Goal: Information Seeking & Learning: Learn about a topic

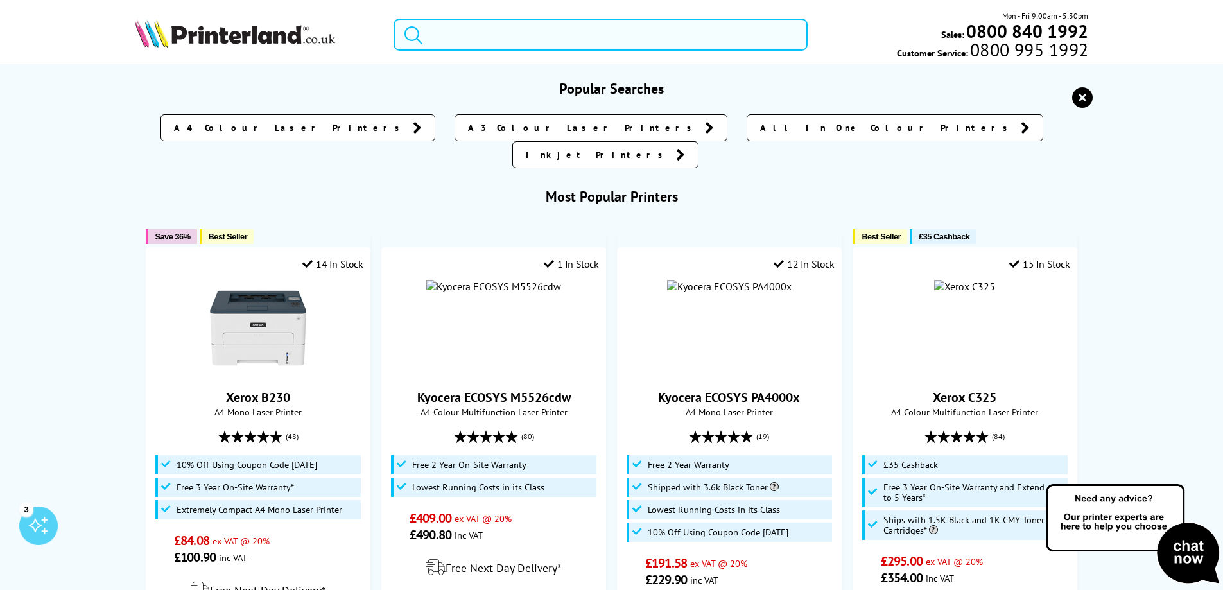
click at [589, 33] on input "search" at bounding box center [601, 35] width 414 height 32
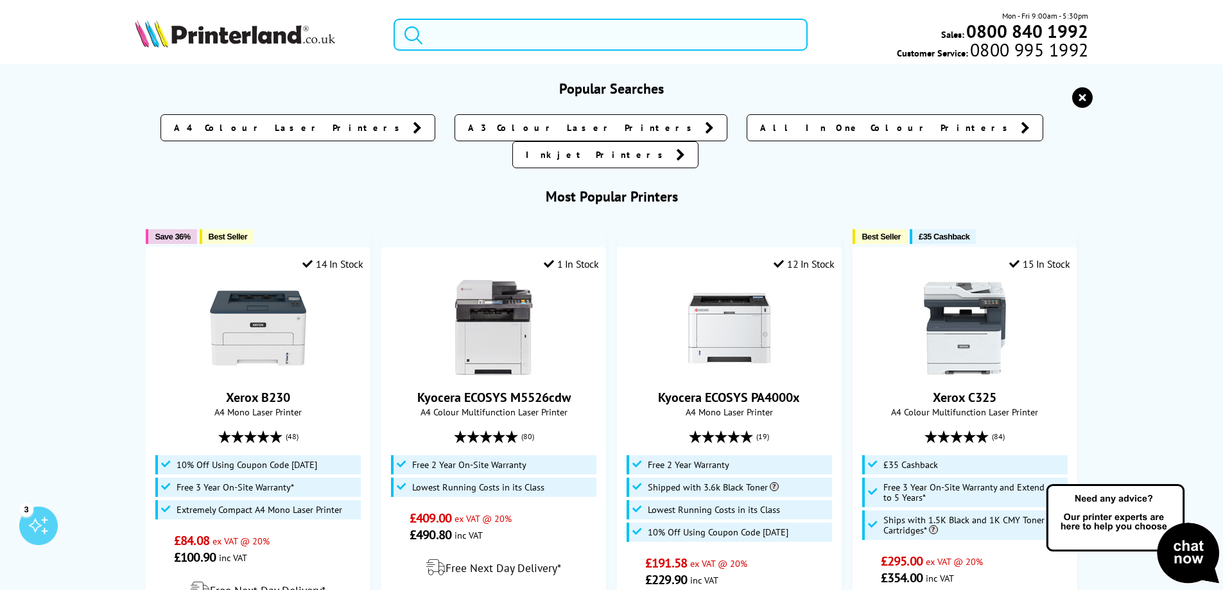
type input "z"
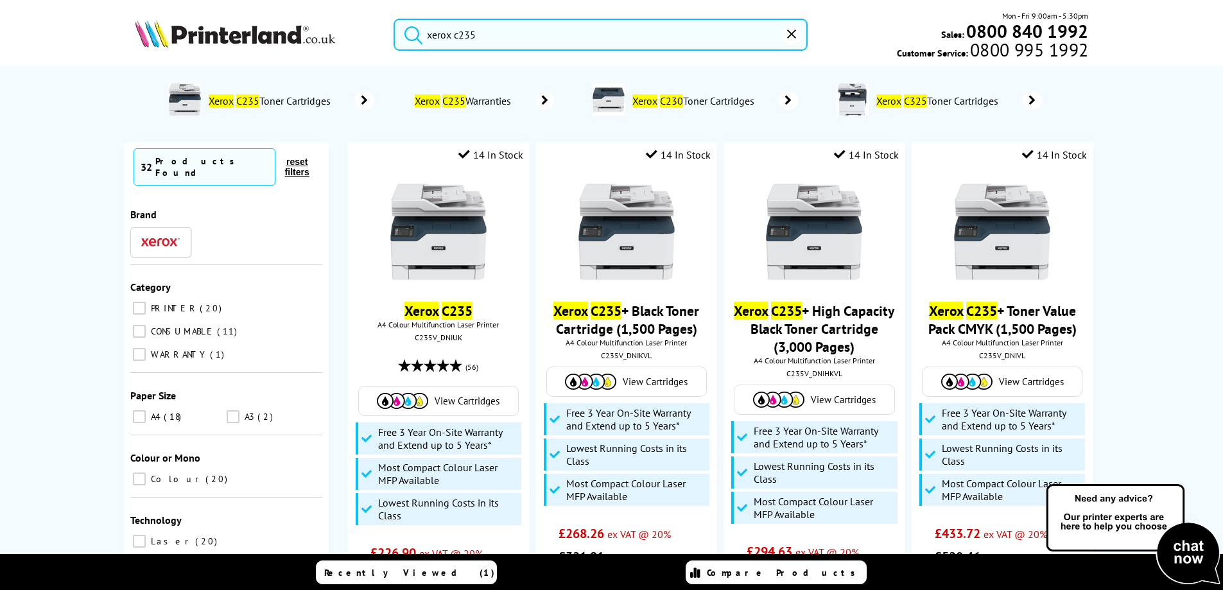
type input "xerox c235"
click at [394, 19] on button "submit" at bounding box center [410, 33] width 32 height 28
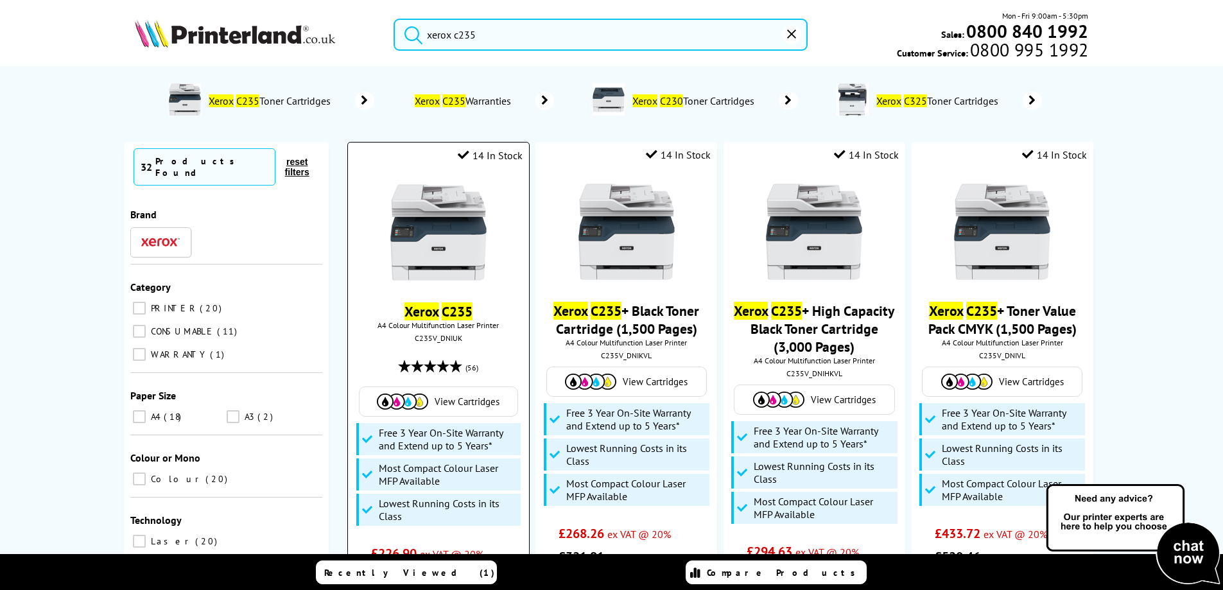
click at [452, 262] on img at bounding box center [438, 232] width 96 height 96
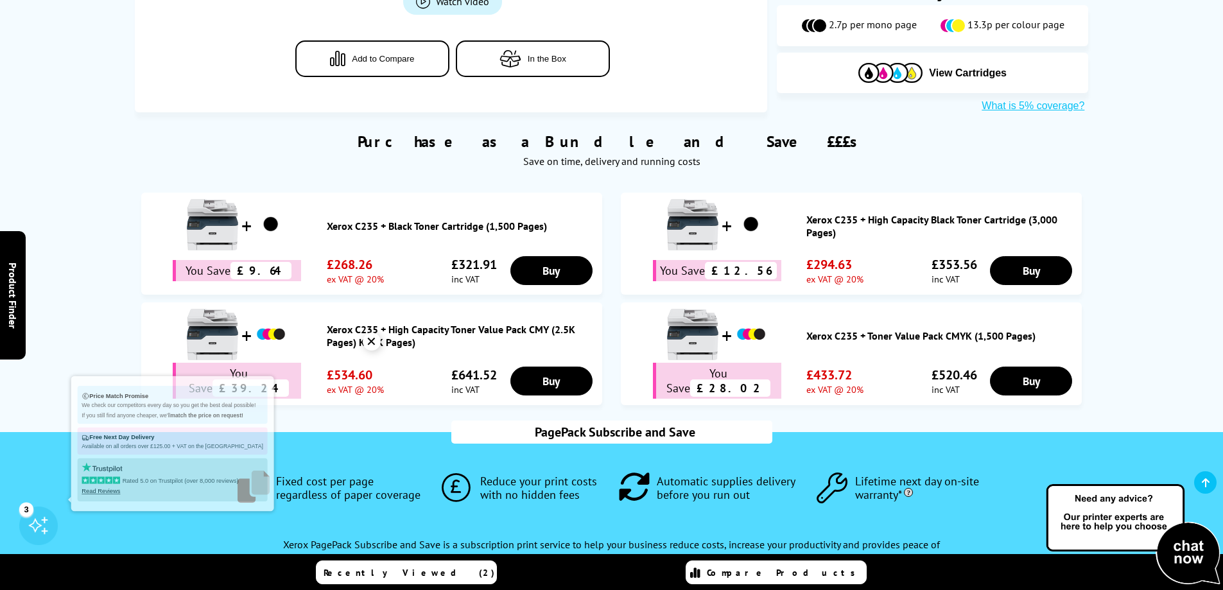
scroll to position [899, 0]
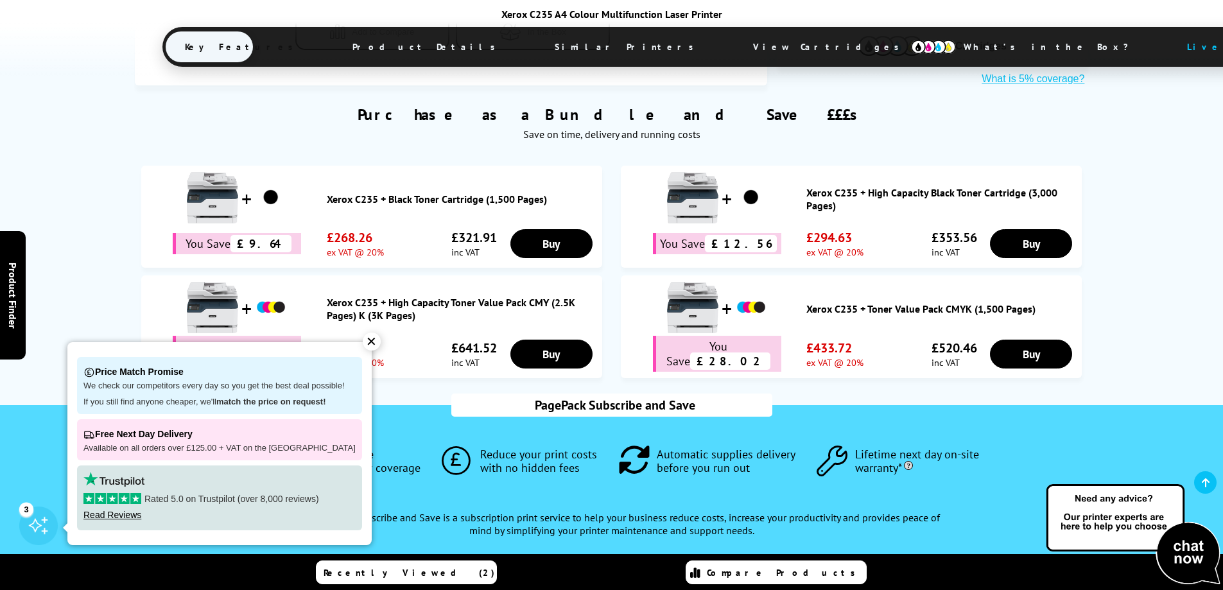
click at [363, 343] on div "✕" at bounding box center [372, 342] width 18 height 18
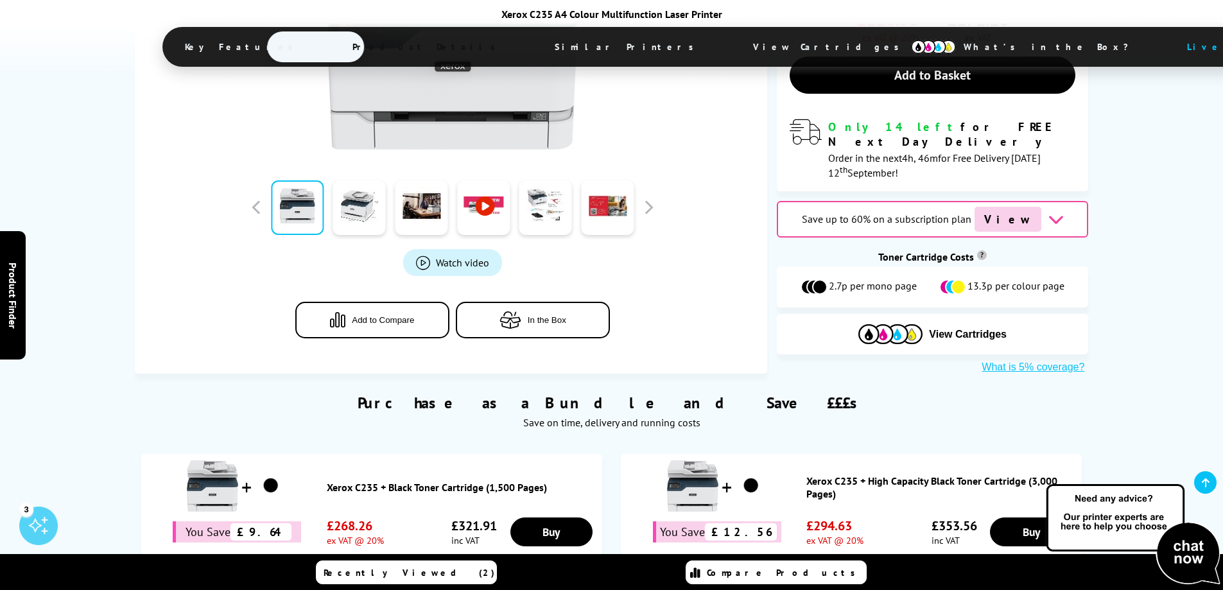
scroll to position [0, 0]
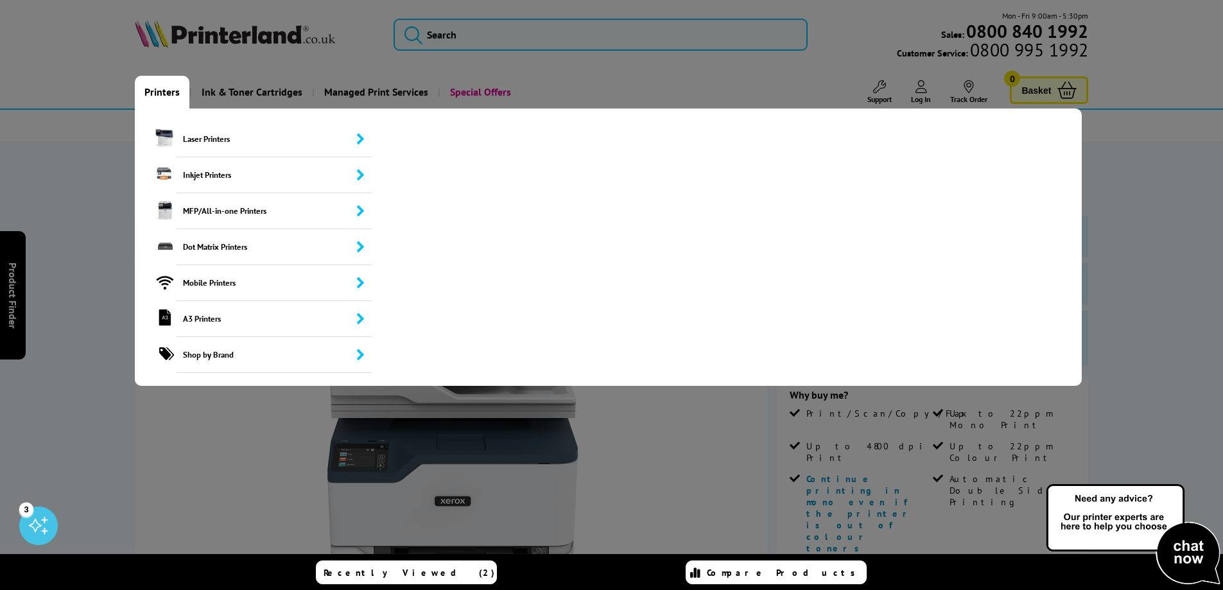
click at [154, 91] on link "Printers" at bounding box center [162, 92] width 55 height 33
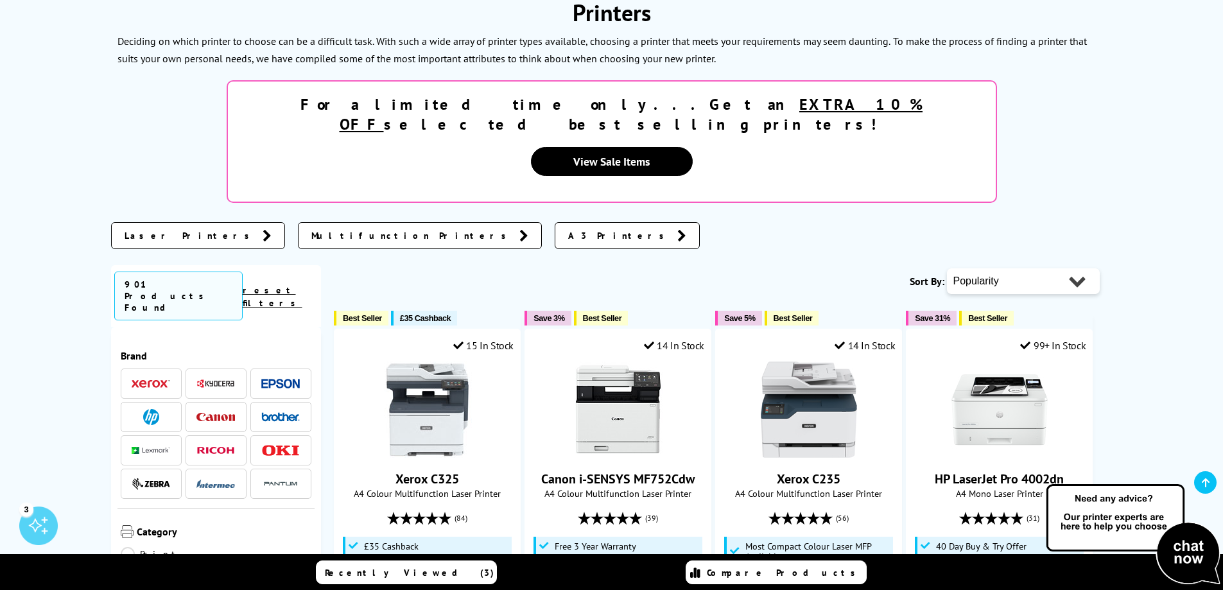
scroll to position [193, 0]
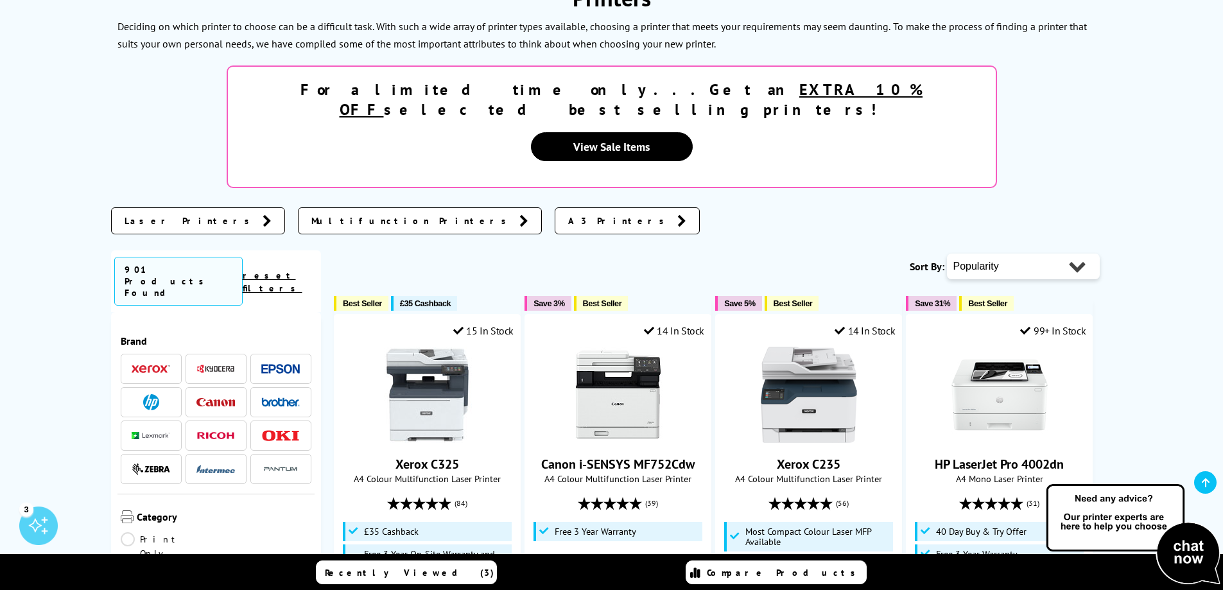
click at [151, 214] on span "Laser Printers" at bounding box center [191, 220] width 132 height 13
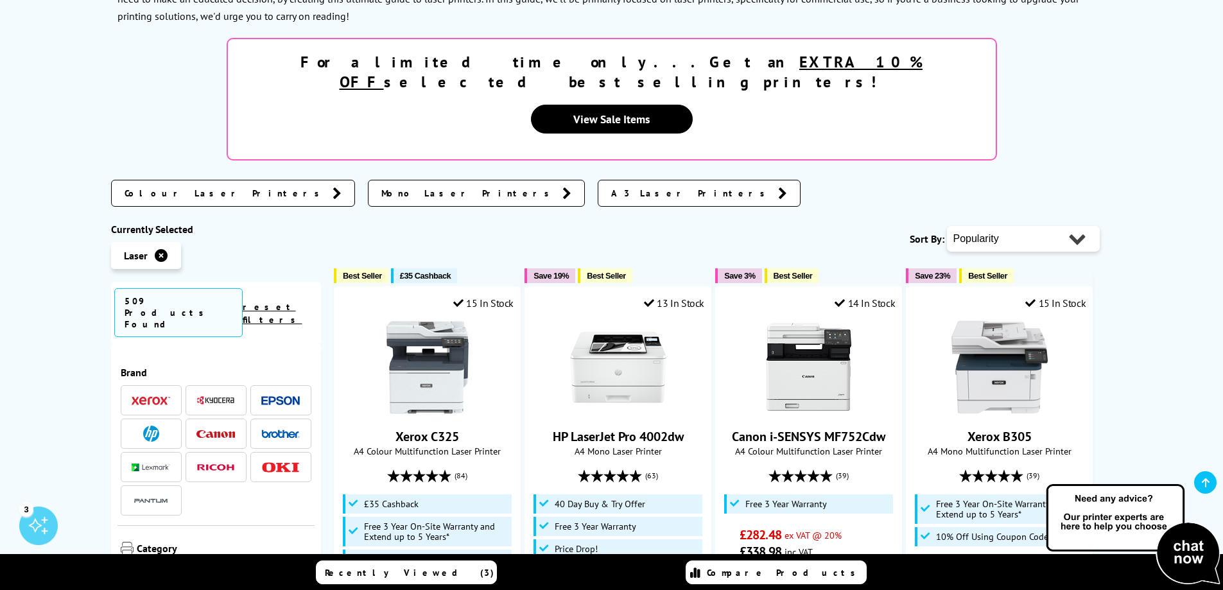
scroll to position [257, 0]
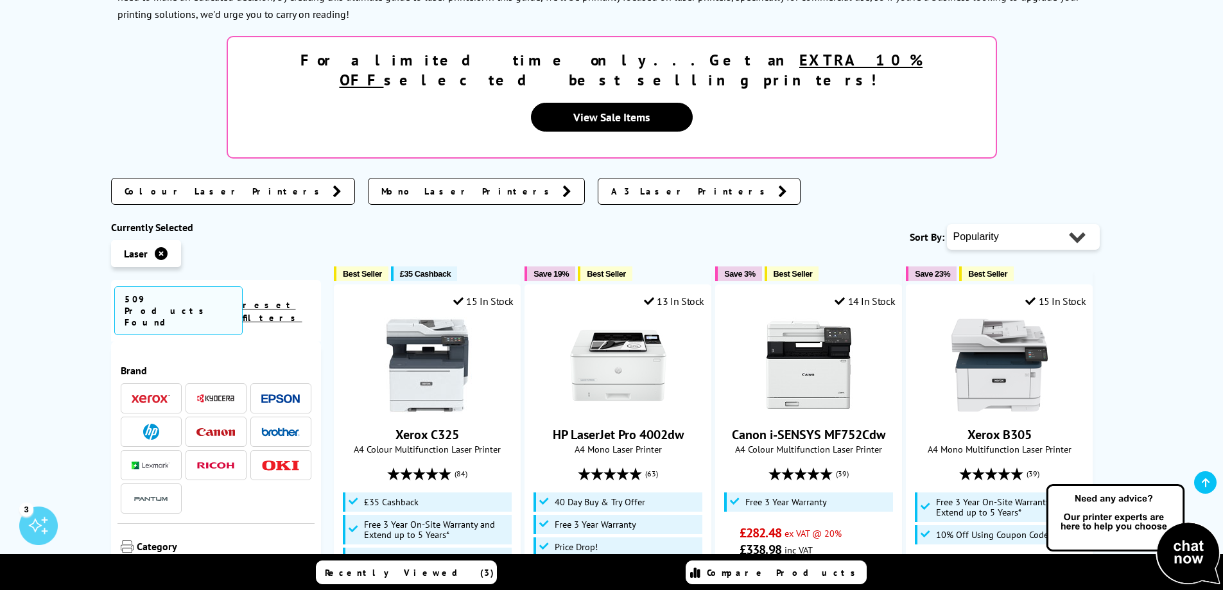
click at [381, 185] on span "Mono Laser Printers" at bounding box center [468, 191] width 175 height 13
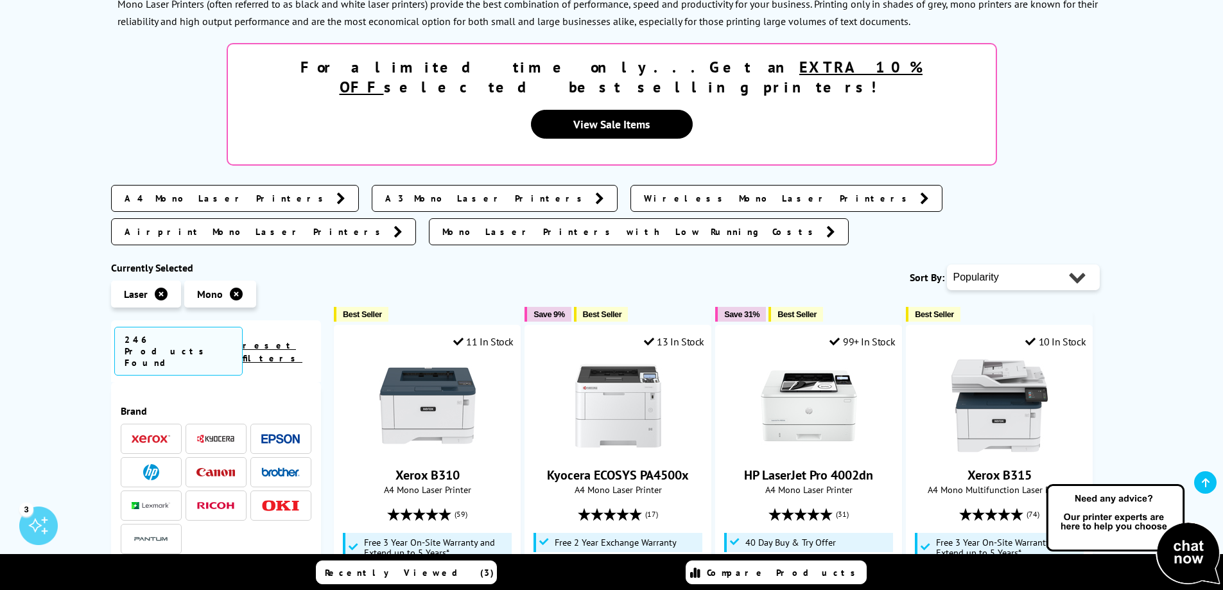
scroll to position [321, 0]
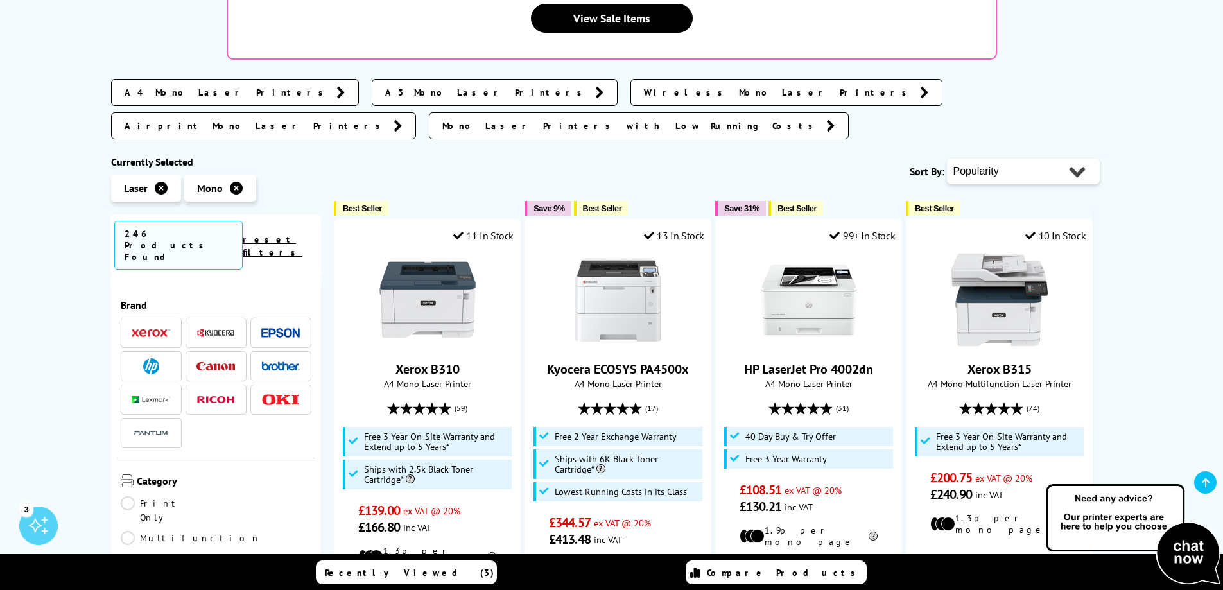
click at [164, 358] on span at bounding box center [151, 366] width 39 height 16
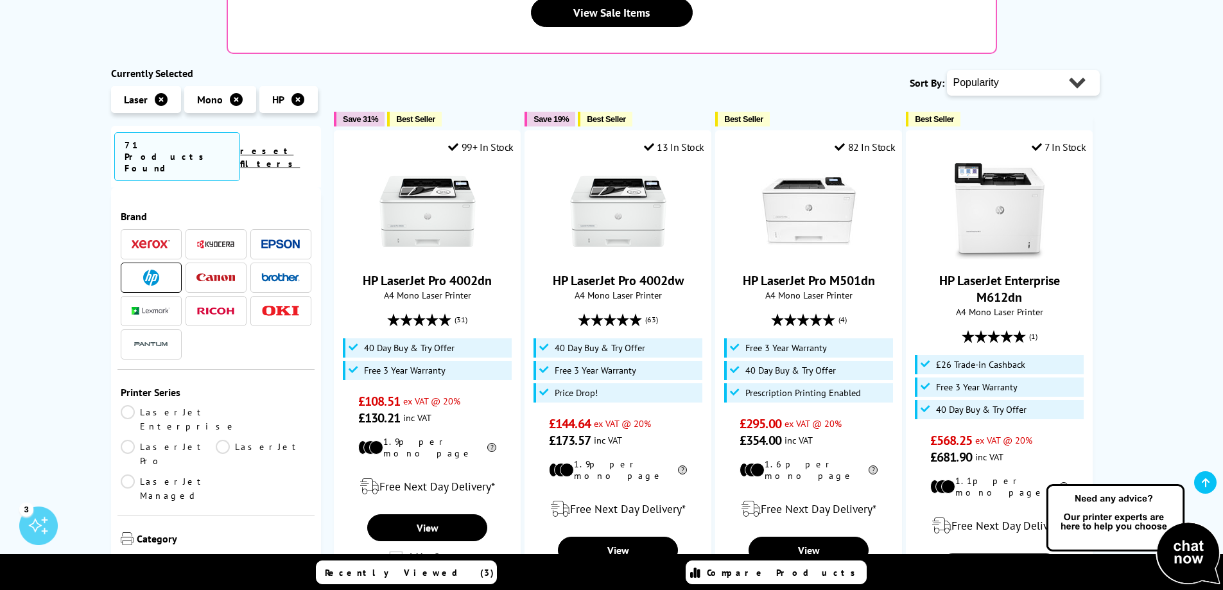
scroll to position [578, 0]
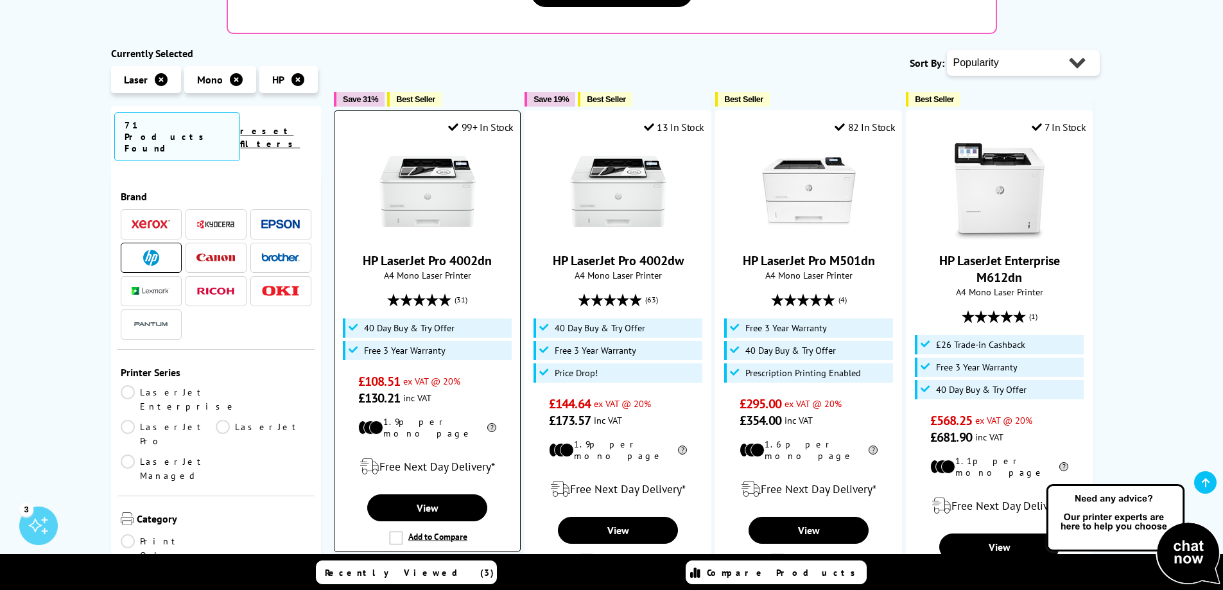
click at [428, 143] on img at bounding box center [427, 191] width 96 height 96
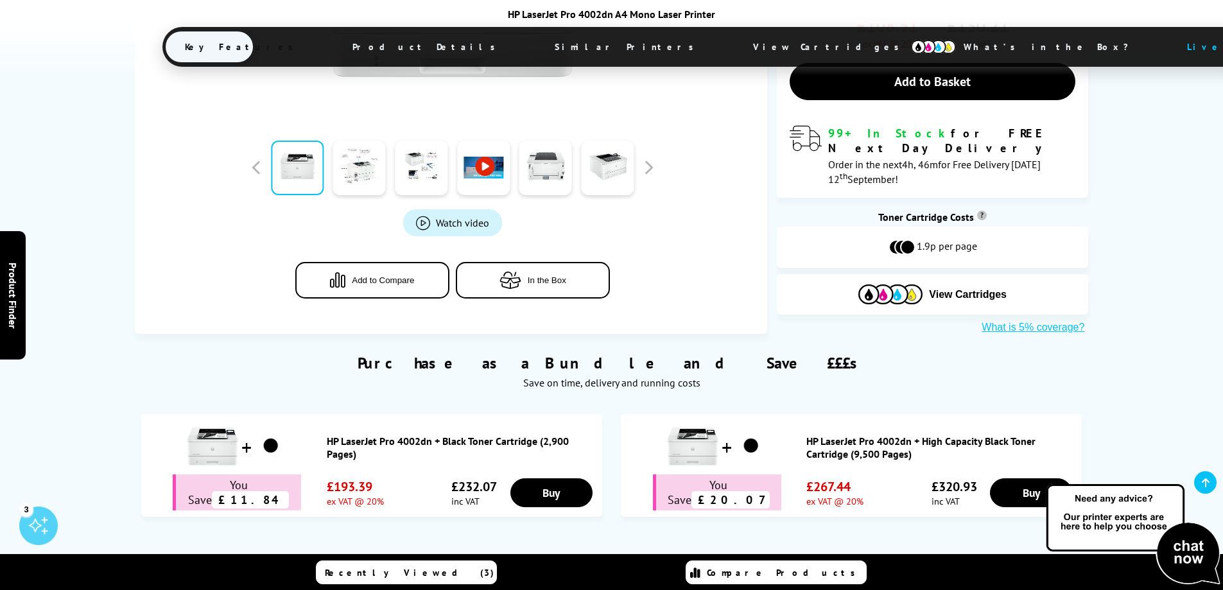
scroll to position [578, 0]
